Goal: Transaction & Acquisition: Purchase product/service

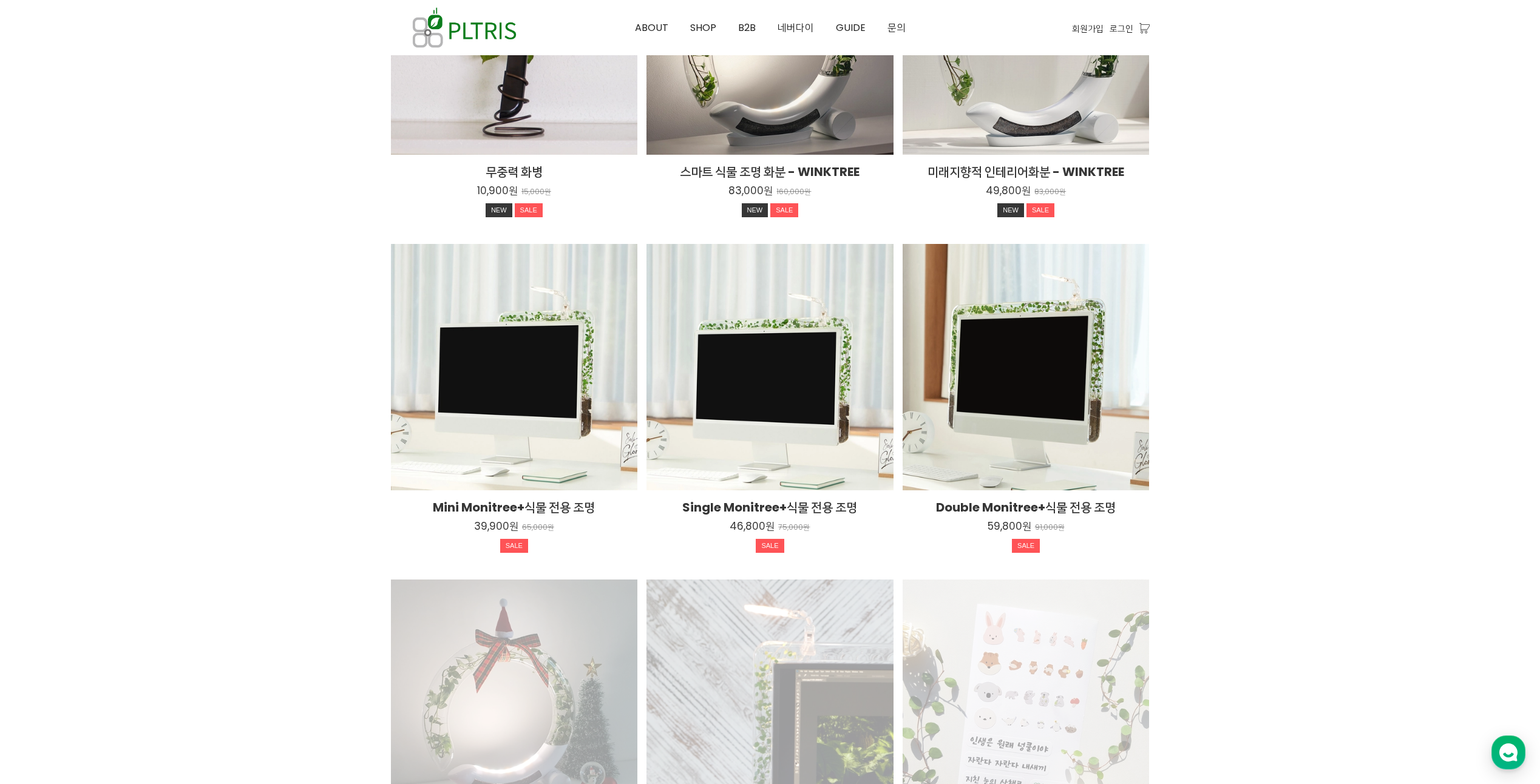
scroll to position [1759, 0]
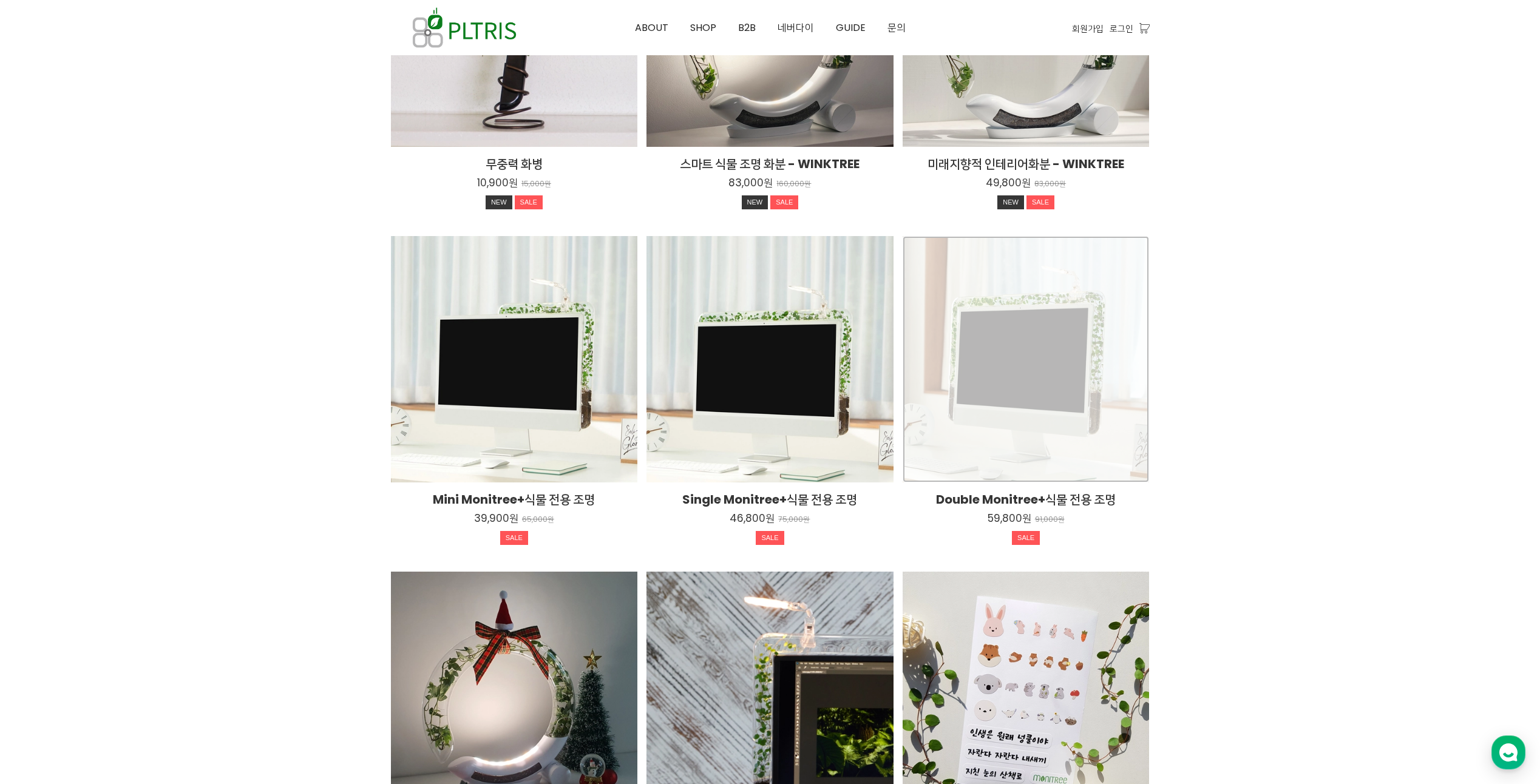
click at [1010, 387] on div "Double Monitree+식물 전용 조명 59,800원 91,000원 SALE TIME SALE" at bounding box center [1026, 360] width 247 height 247
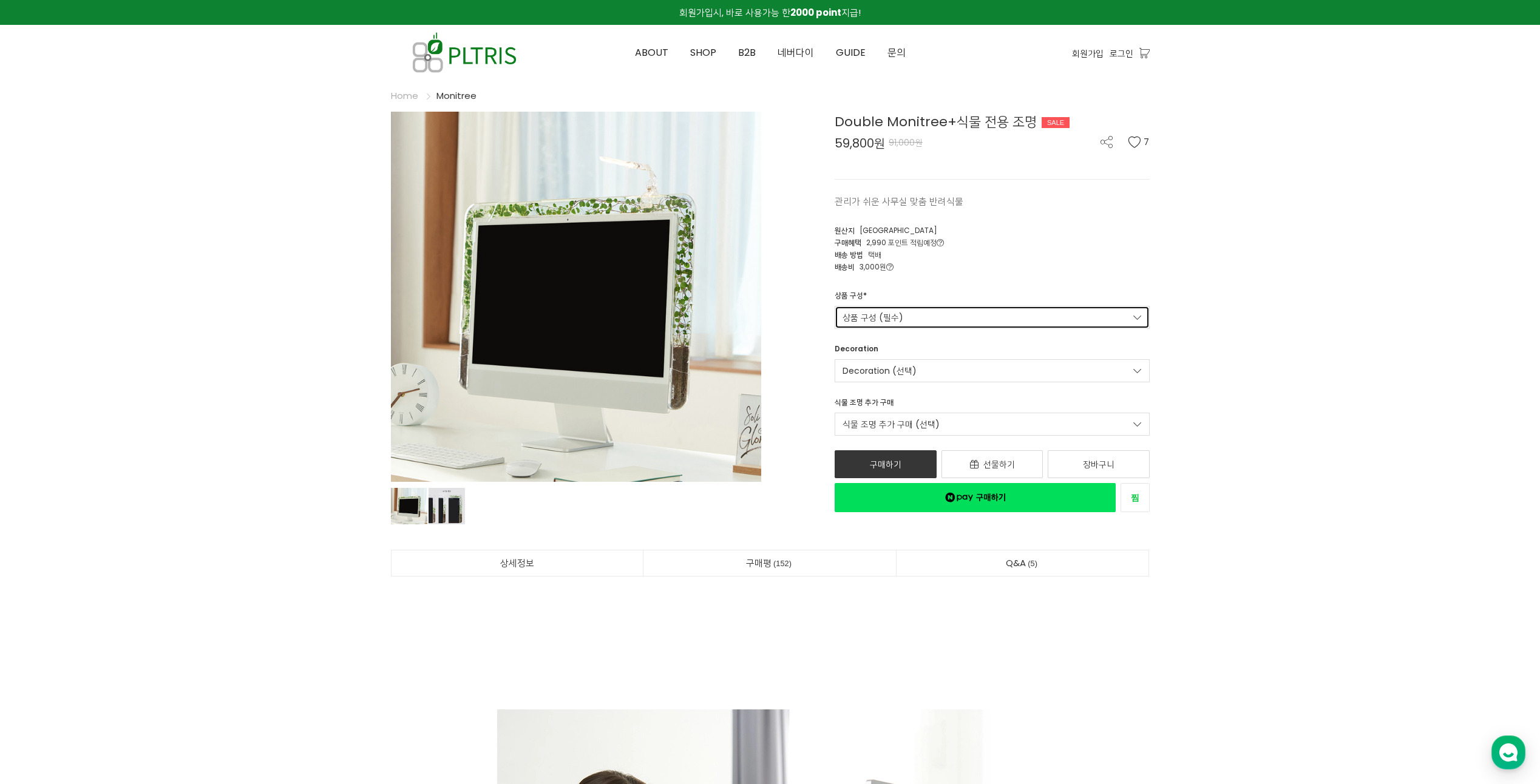
click at [970, 320] on link "상품 구성 (필수)" at bounding box center [992, 317] width 315 height 23
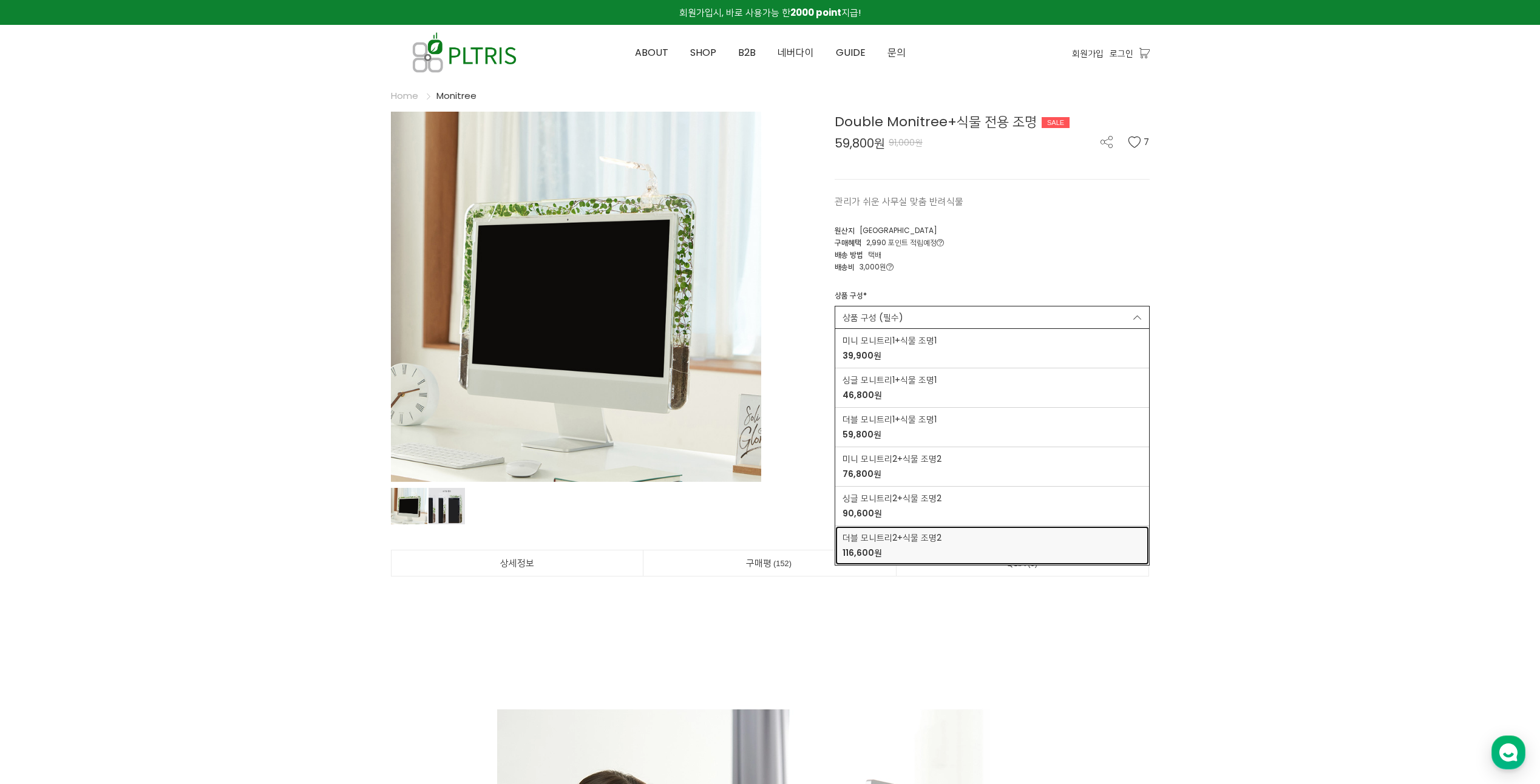
click at [874, 549] on strong "116,600원" at bounding box center [862, 552] width 39 height 12
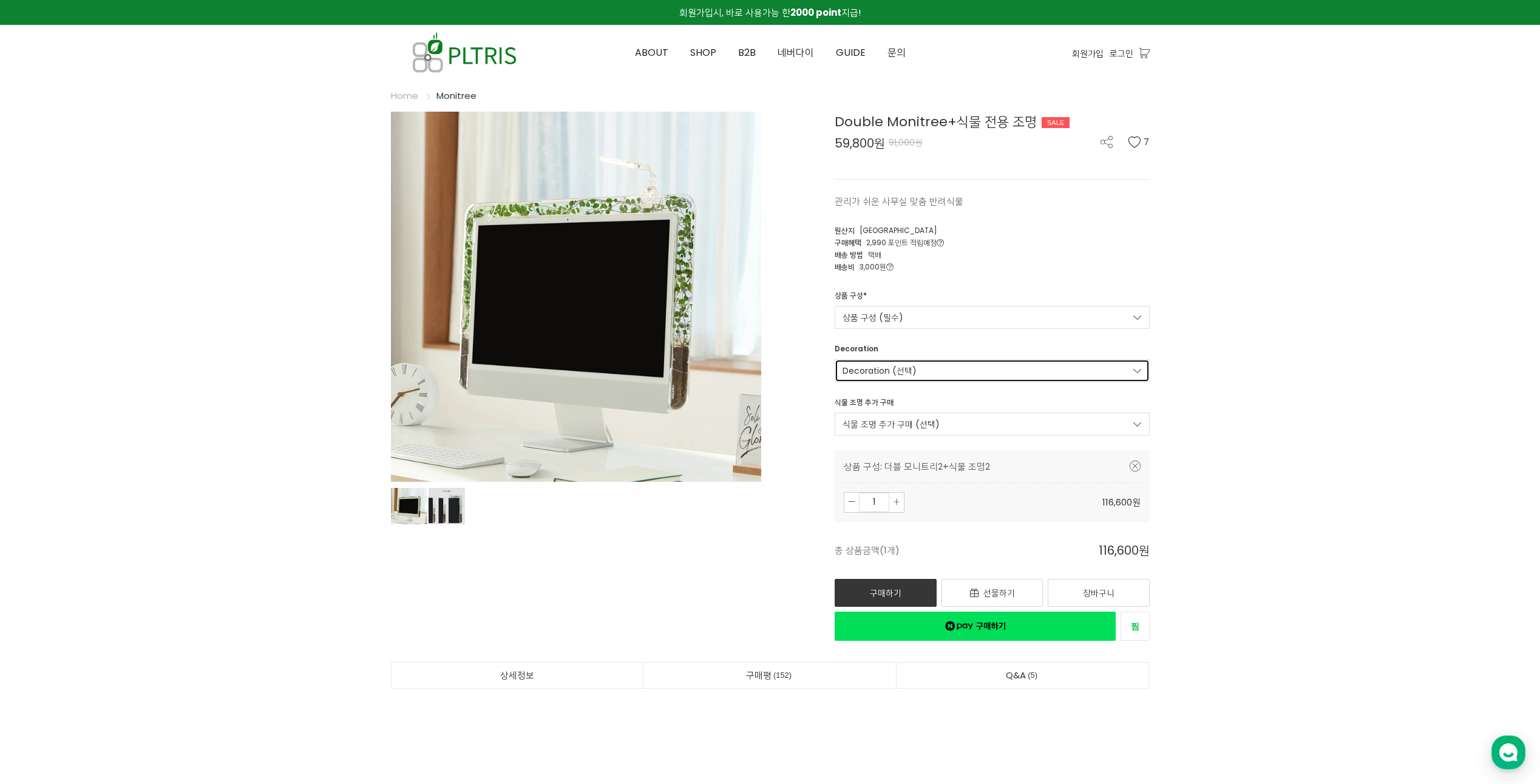
click at [886, 373] on link "Decoration (선택)" at bounding box center [992, 370] width 315 height 23
click at [894, 365] on link "Decoration (선택)" at bounding box center [992, 370] width 315 height 23
click at [812, 361] on div "Double Monitree+식물 전용 조명 SALE 59,800원 91,000원 7 관리가 쉬운 사무실 맞춤 반려식물 7 원산지 Republ…" at bounding box center [965, 376] width 370 height 529
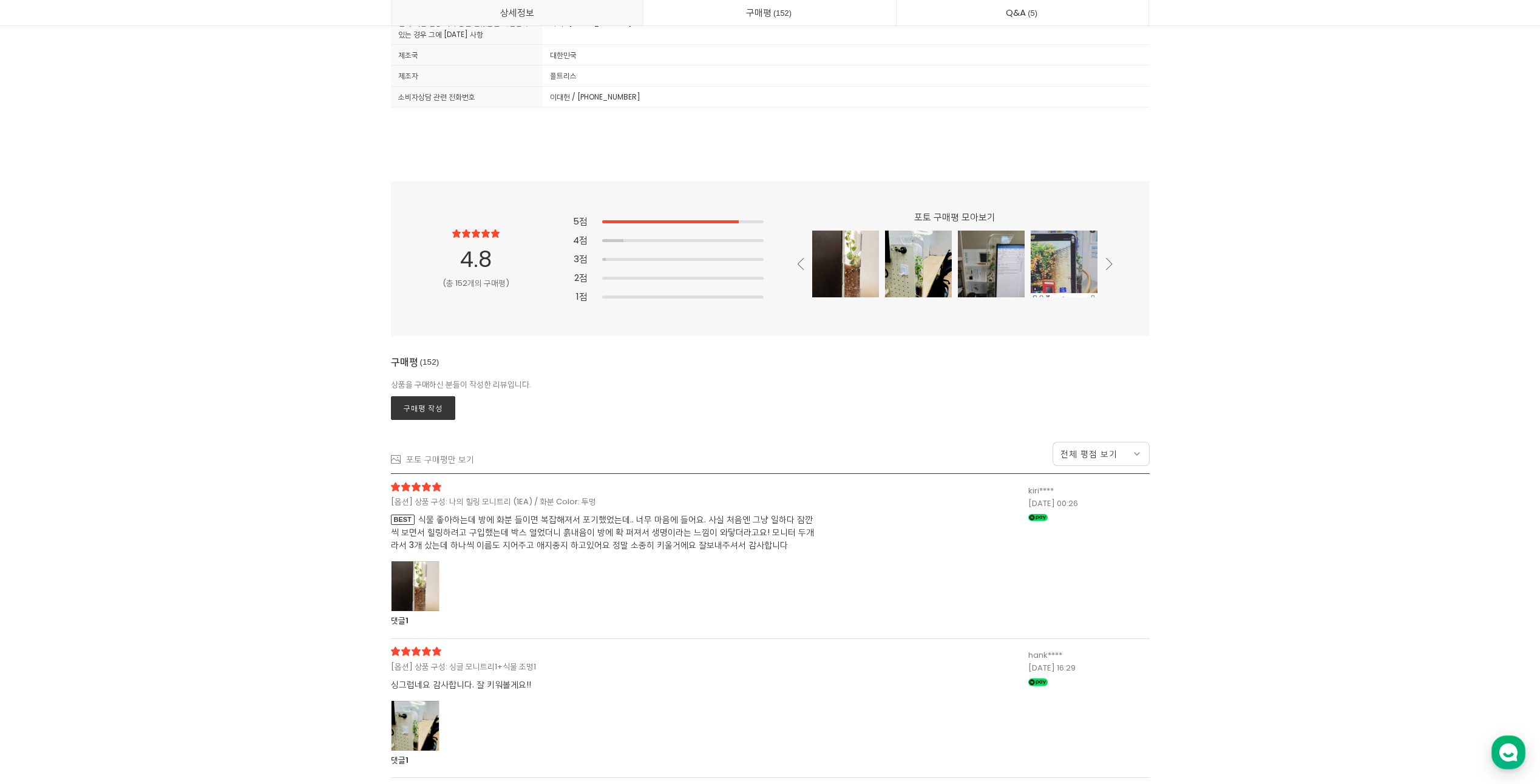
scroll to position [31611, 0]
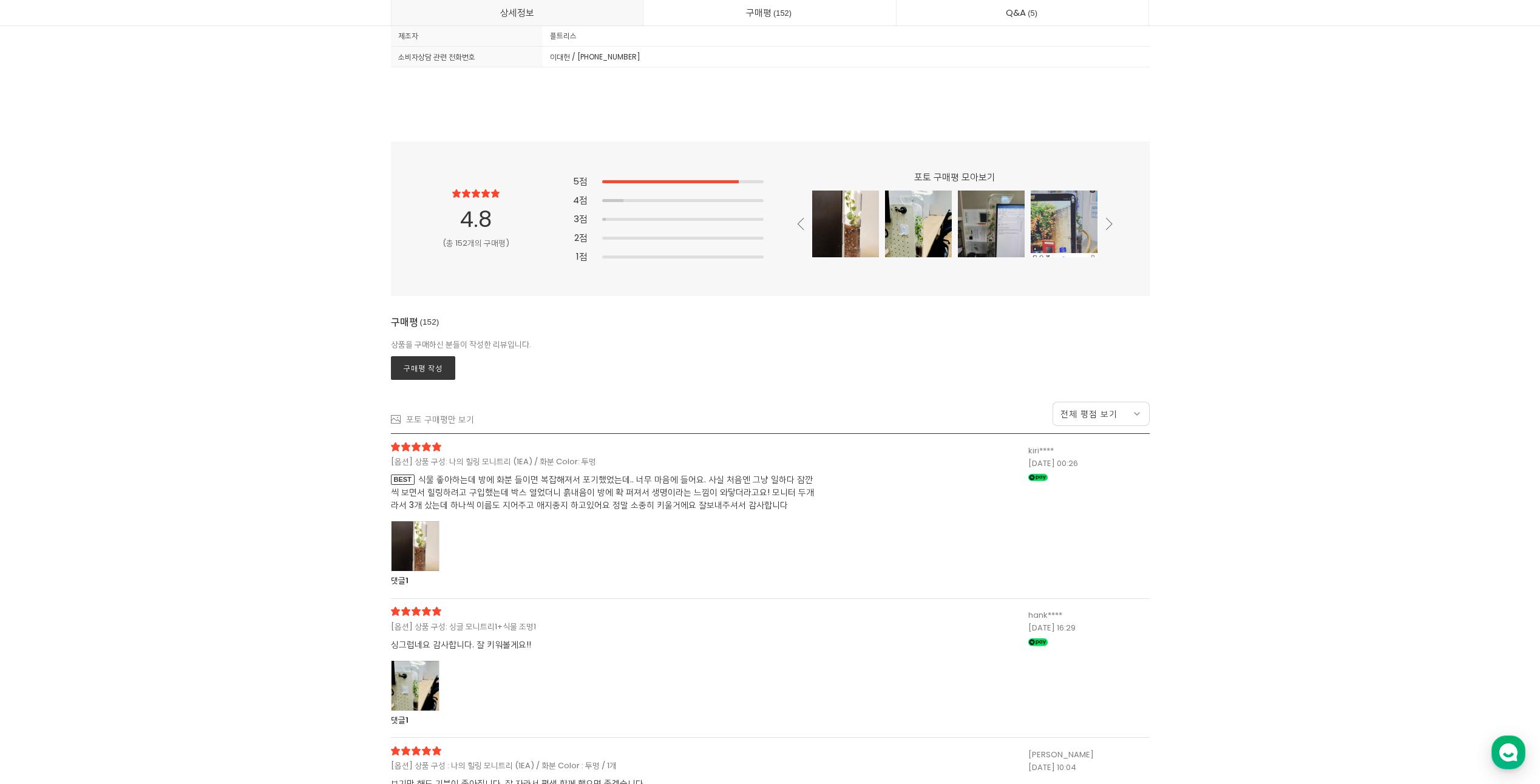
click at [427, 550] on div at bounding box center [416, 546] width 49 height 50
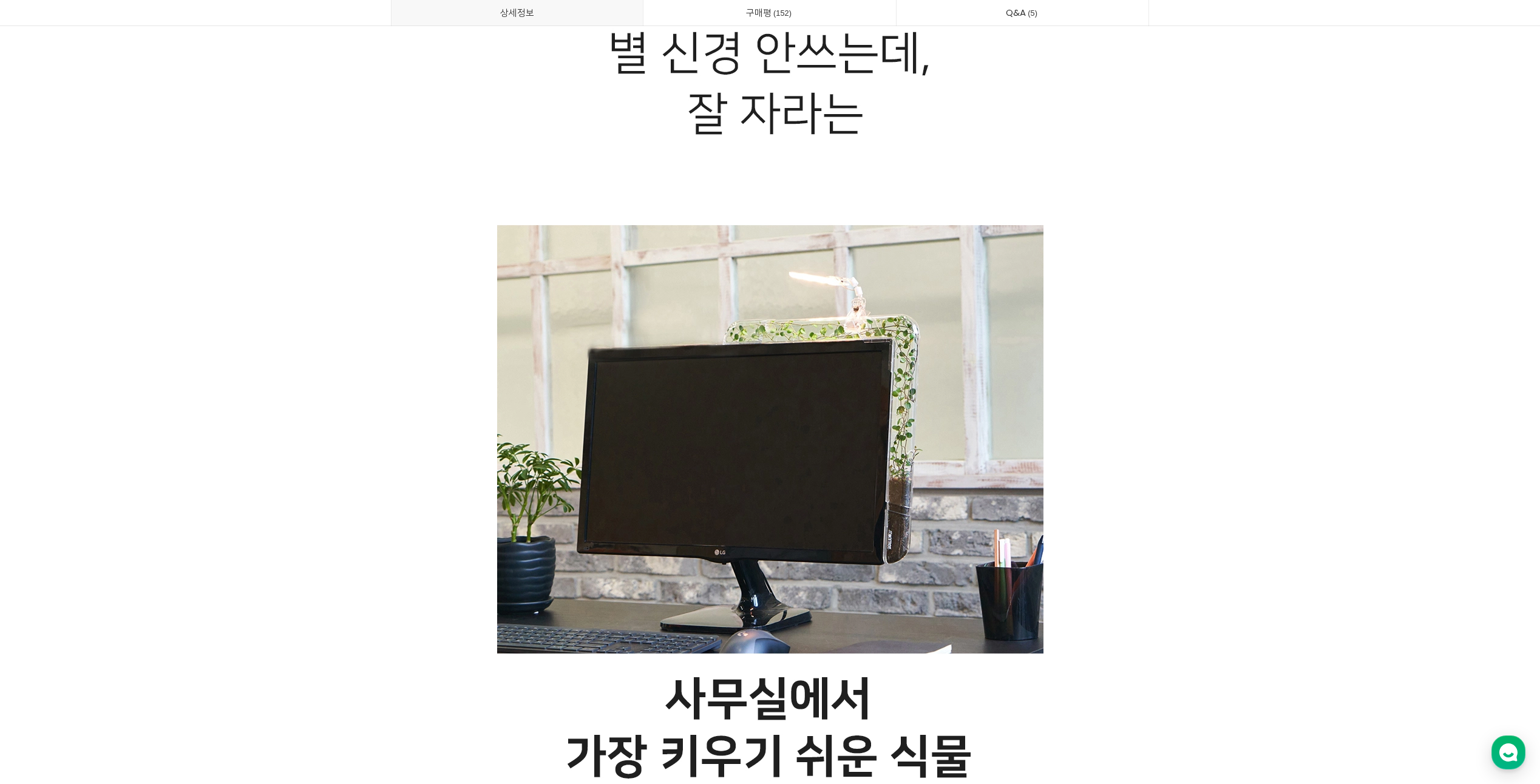
scroll to position [0, 0]
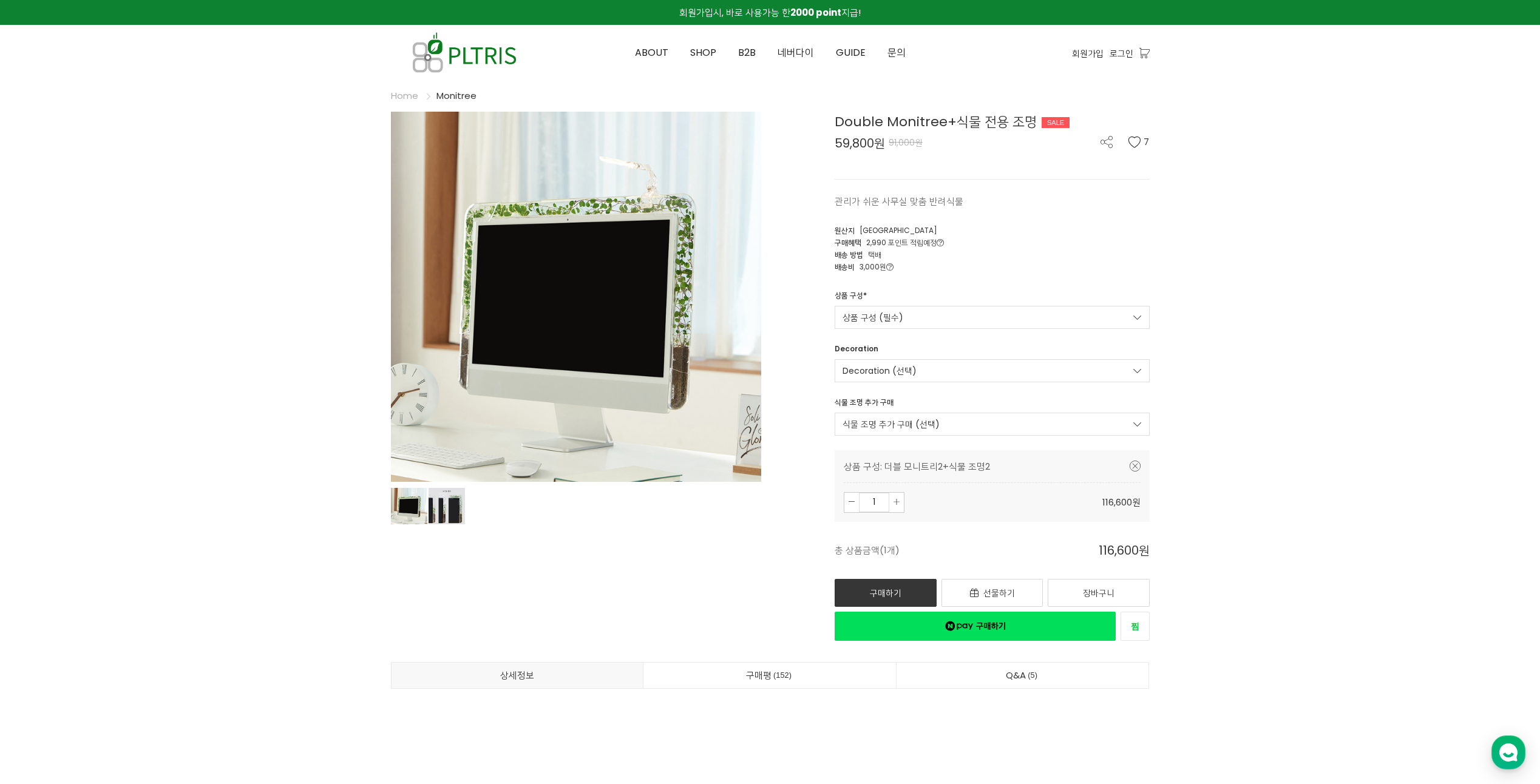
drag, startPoint x: 652, startPoint y: 284, endPoint x: 643, endPoint y: 297, distance: 15.8
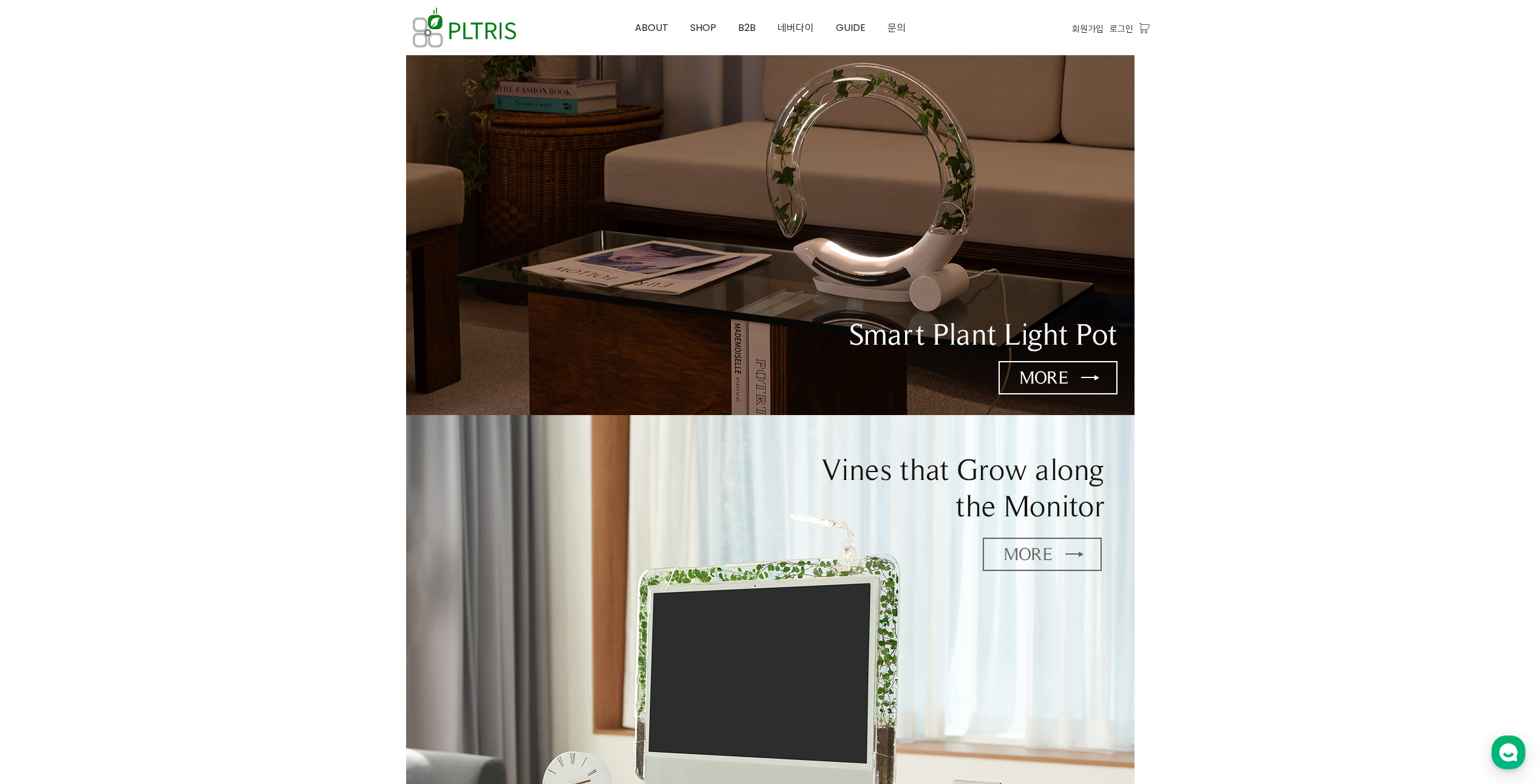
scroll to position [146, 0]
